Goal: Transaction & Acquisition: Subscribe to service/newsletter

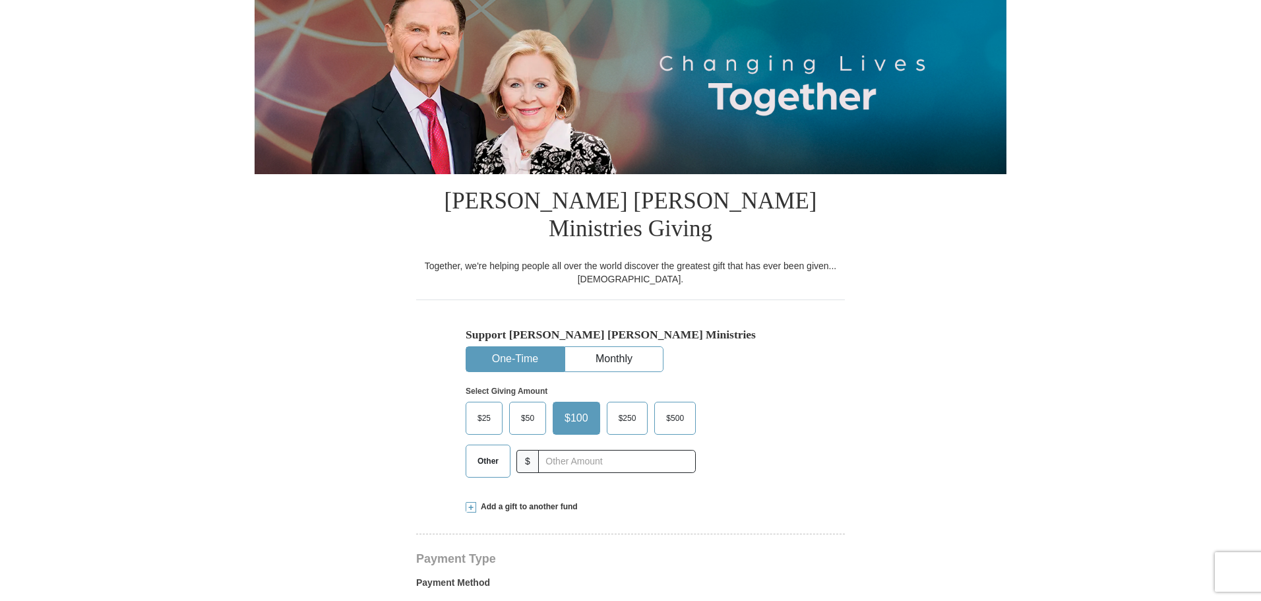
select select "KY"
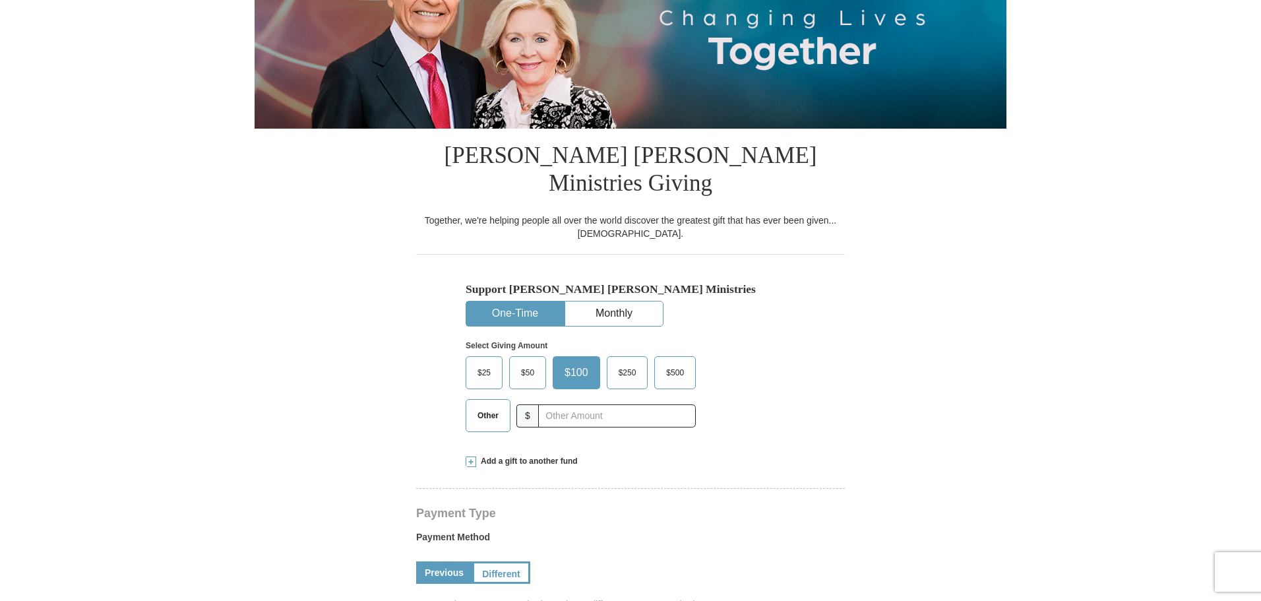
scroll to position [198, 0]
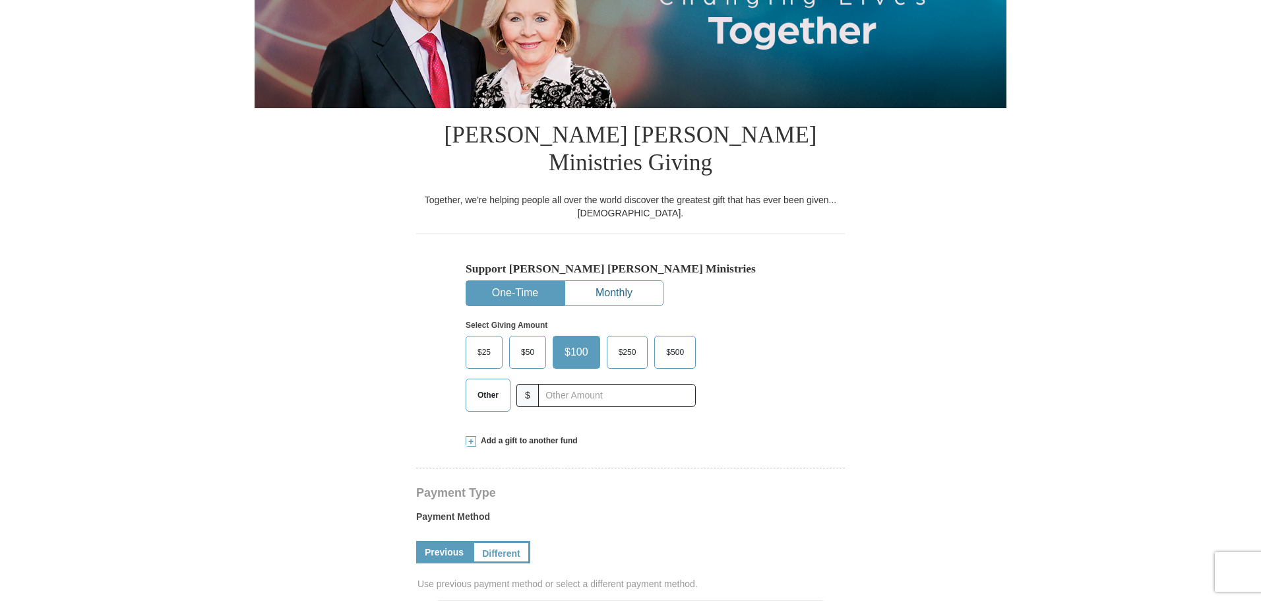
click at [638, 281] on button "Monthly" at bounding box center [614, 293] width 98 height 24
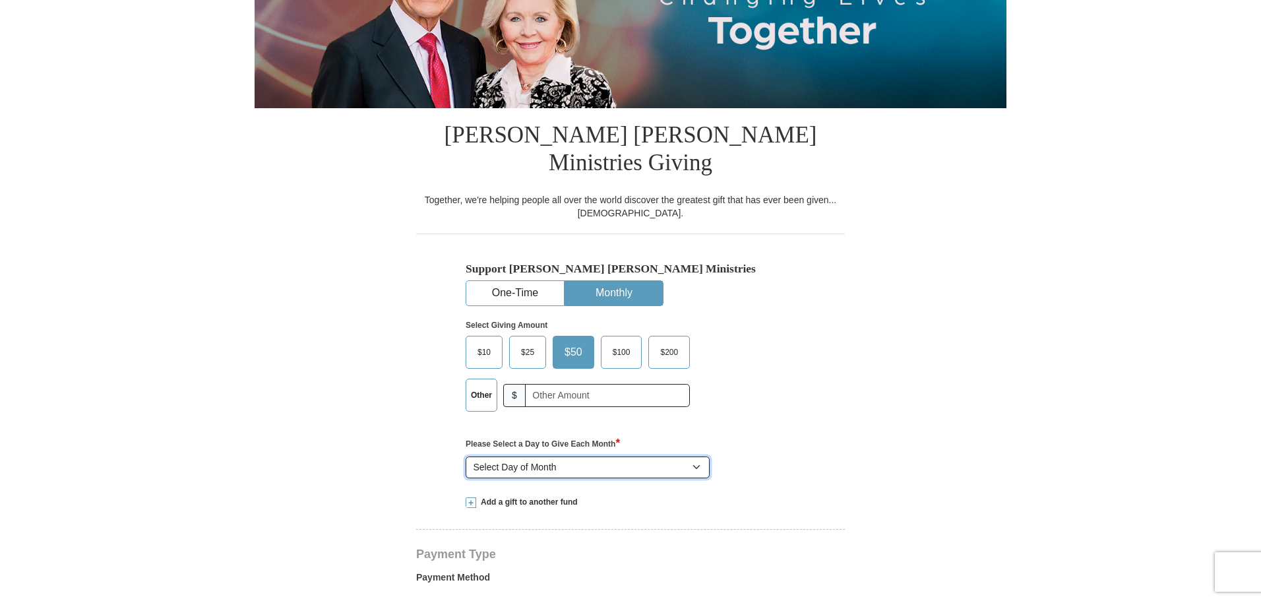
click at [692, 456] on select "Select Day of Month 1 2 3 4 5 6 7 8 9 10 11 12 13 14 15 16 17 18 19 20 21 22 23…" at bounding box center [588, 467] width 244 height 22
click at [466, 456] on select "Select Day of Month 1 2 3 4 5 6 7 8 9 10 11 12 13 14 15 16 17 18 19 20 21 22 23…" at bounding box center [588, 467] width 244 height 22
click at [523, 281] on button "One-Time" at bounding box center [515, 293] width 98 height 24
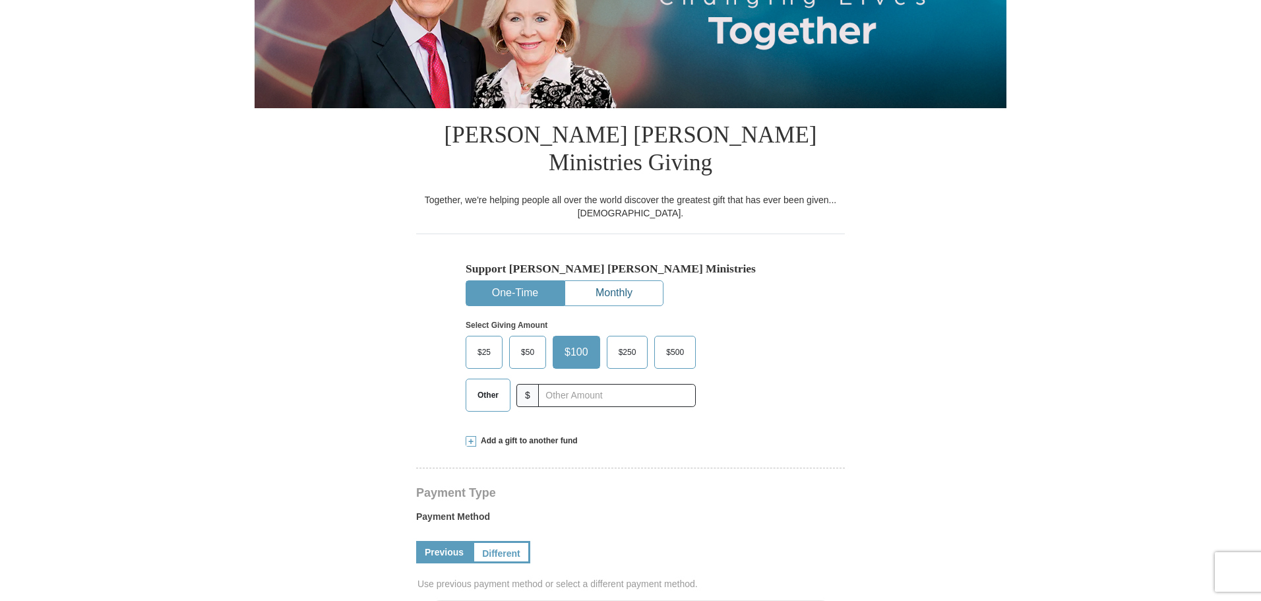
click at [621, 281] on button "Monthly" at bounding box center [614, 293] width 98 height 24
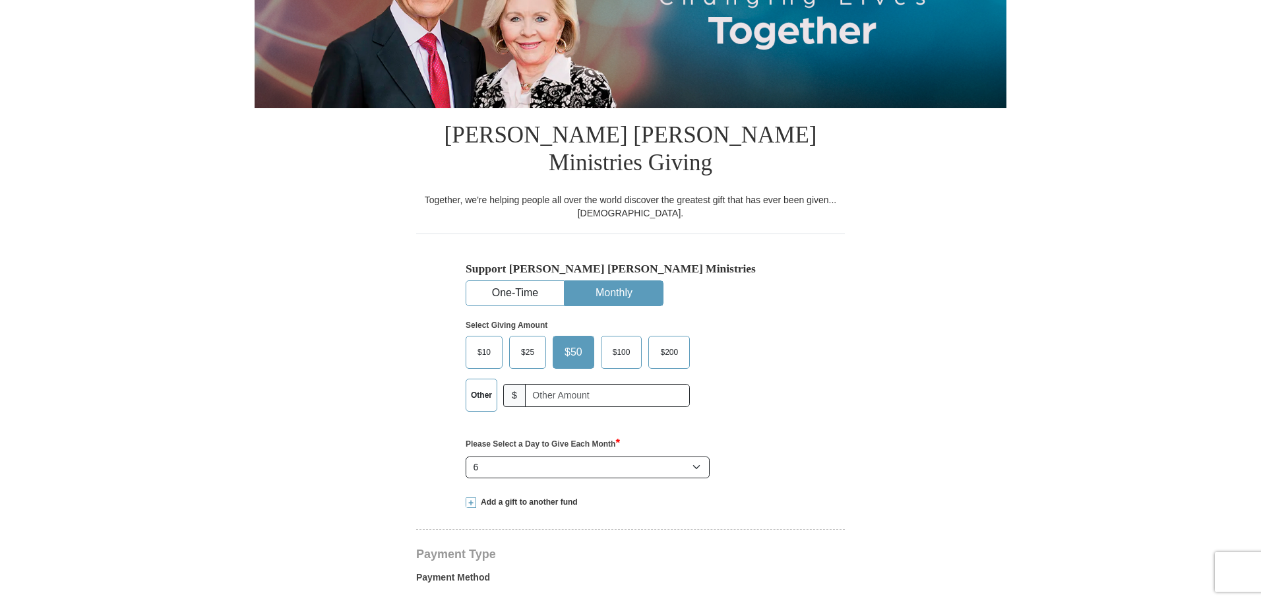
scroll to position [264, 0]
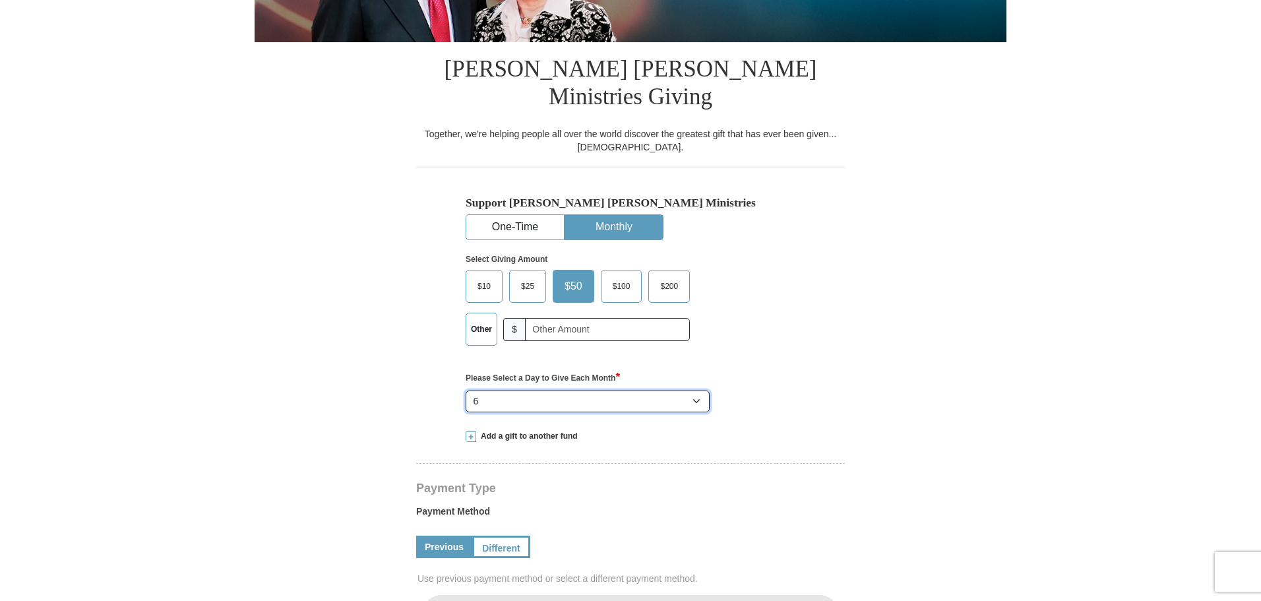
click at [699, 390] on select "Select Day of Month 1 2 3 4 5 6 7 8 9 10 11 12 13 14 15 16 17 18 19 20 21 22 23…" at bounding box center [588, 401] width 244 height 22
select select "7"
click at [466, 390] on select "Select Day of Month 1 2 3 4 5 6 7 8 9 10 11 12 13 14 15 16 17 18 19 20 21 22 23…" at bounding box center [588, 401] width 244 height 22
click at [572, 483] on h4 "Payment Type" at bounding box center [630, 488] width 429 height 11
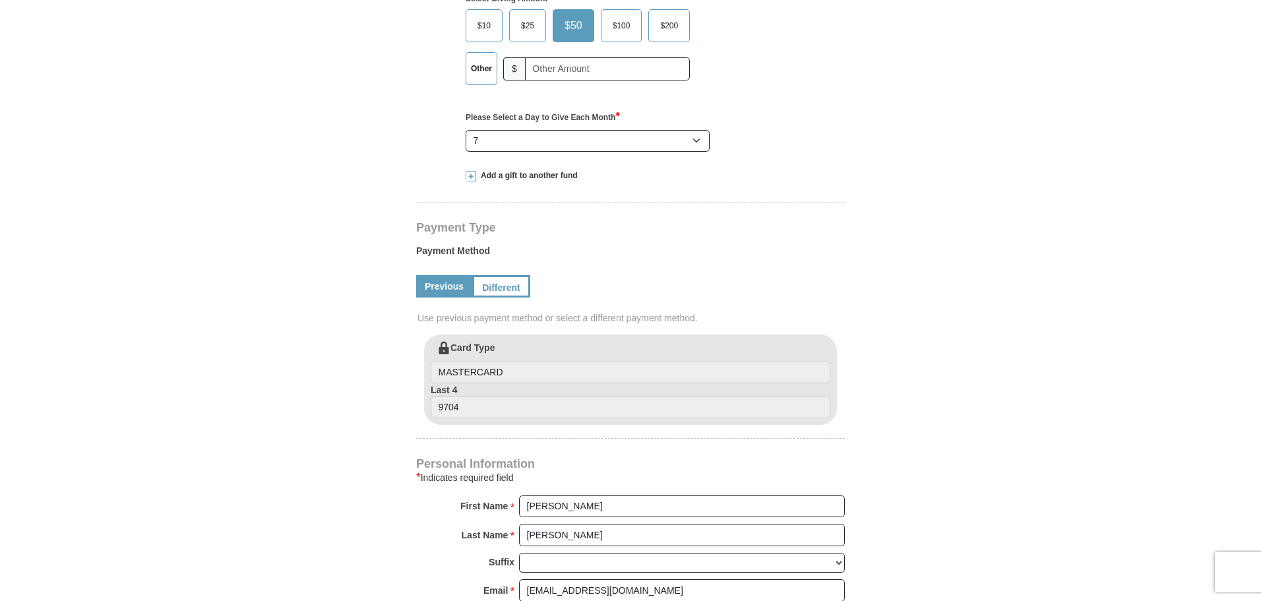
scroll to position [528, 0]
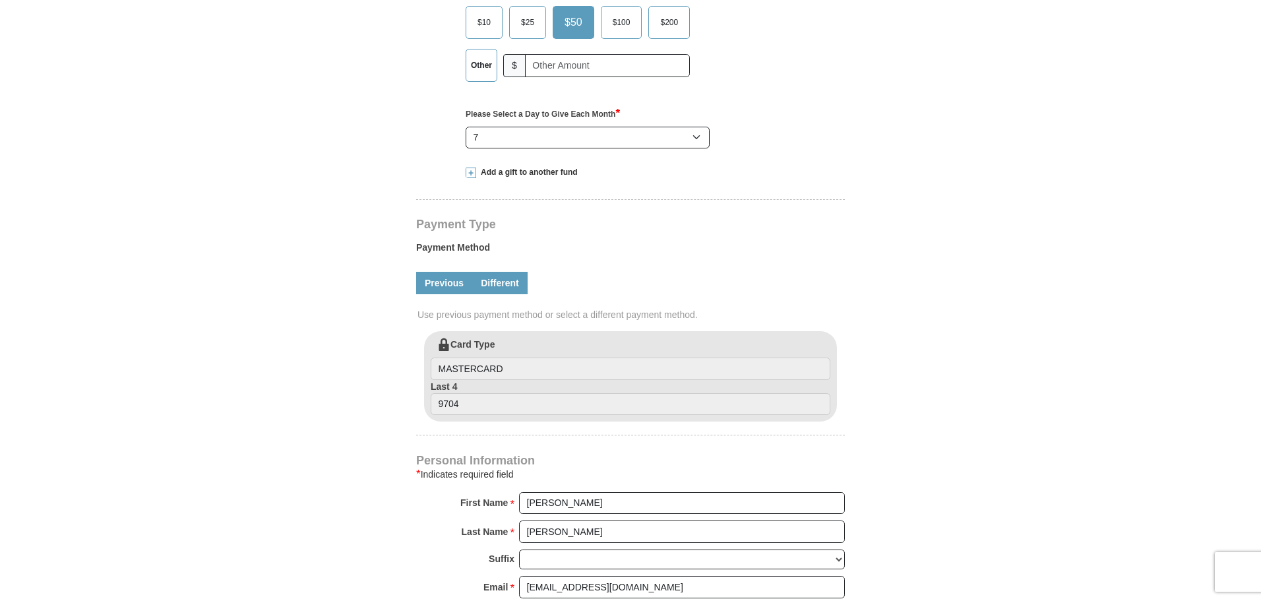
click at [493, 272] on link "Different" at bounding box center [499, 283] width 55 height 22
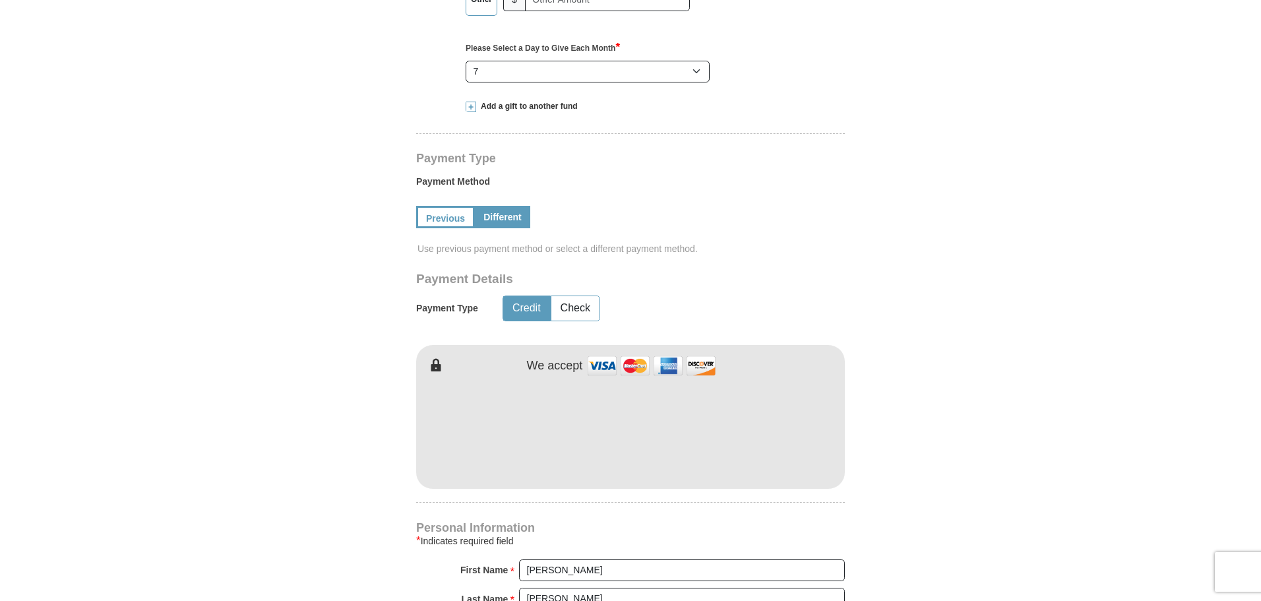
scroll to position [659, 0]
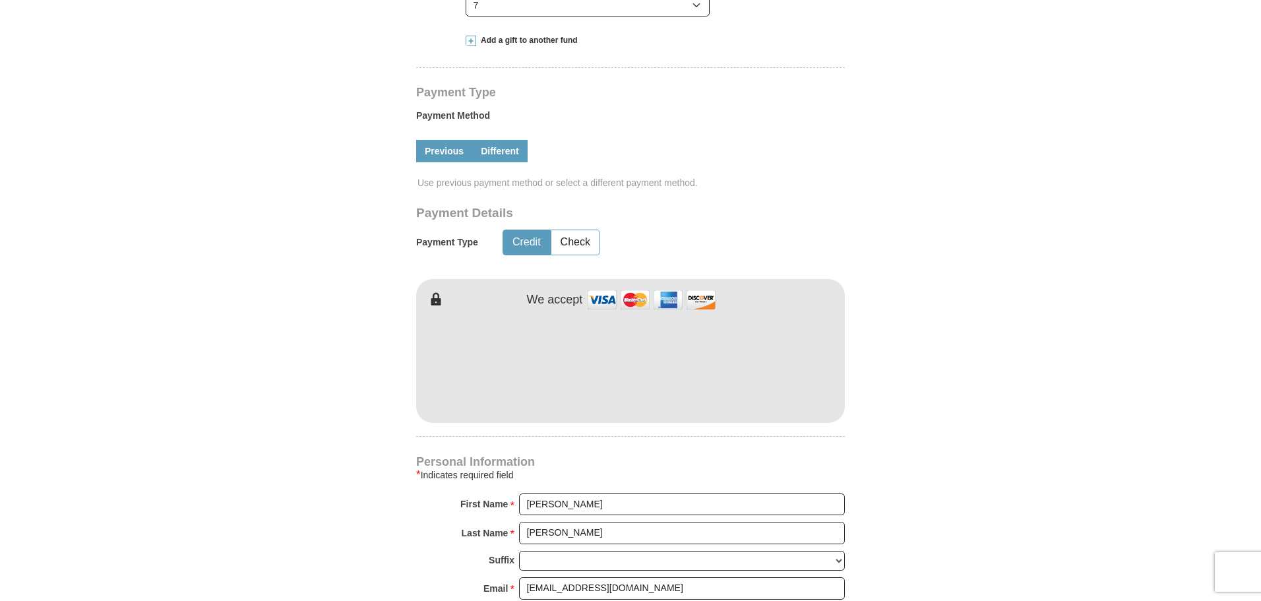
click at [450, 140] on link "Previous" at bounding box center [444, 151] width 56 height 22
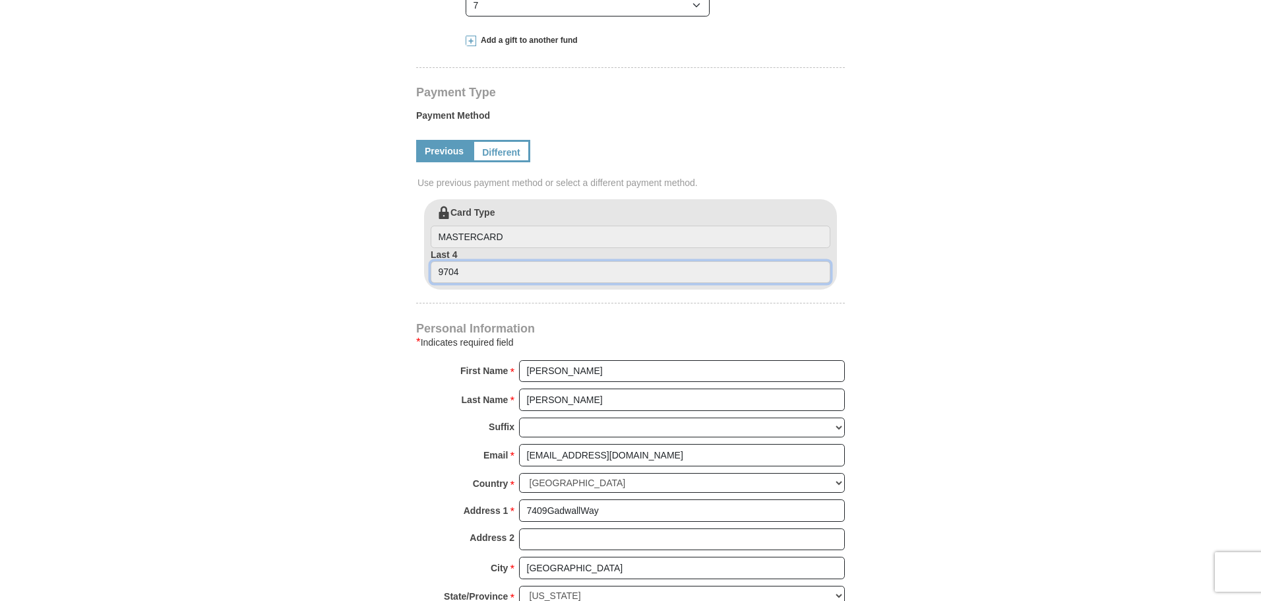
click at [481, 261] on input "9704" at bounding box center [631, 272] width 400 height 22
drag, startPoint x: 481, startPoint y: 249, endPoint x: 429, endPoint y: 246, distance: 51.5
click at [429, 246] on div "Card Type MASTERCARD Last 4 9704" at bounding box center [630, 244] width 413 height 90
click at [510, 140] on link "Different" at bounding box center [499, 151] width 55 height 22
